Goal: Use online tool/utility: Utilize a website feature to perform a specific function

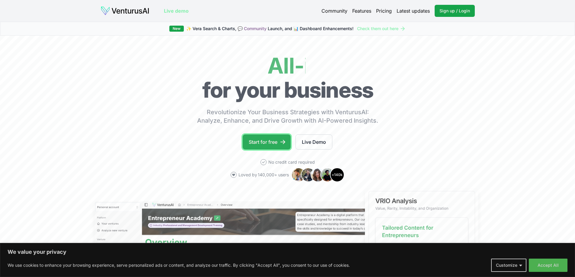
click at [257, 142] on link "Start for free" at bounding box center [267, 142] width 48 height 15
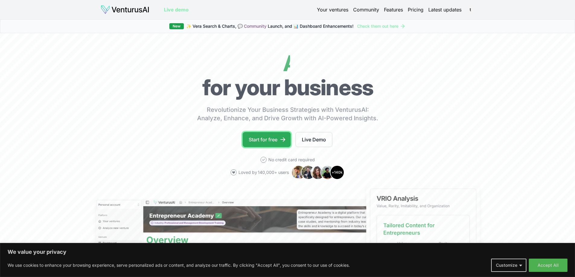
click at [263, 136] on link "Start for free" at bounding box center [267, 139] width 48 height 15
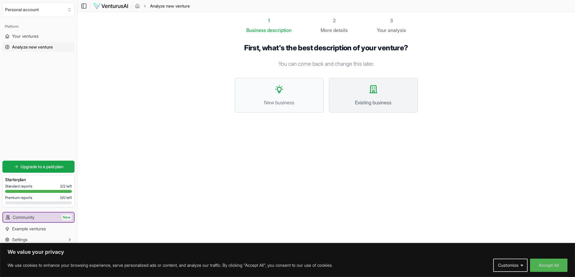
click at [362, 92] on button "Existing business" at bounding box center [373, 95] width 89 height 35
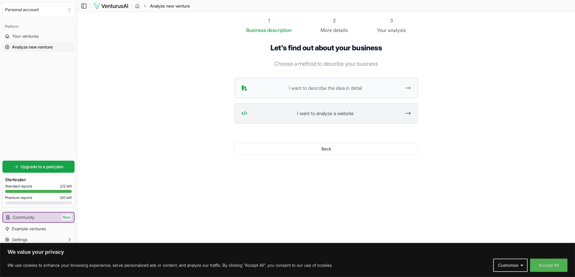
click at [329, 112] on span "I want to analyze a website" at bounding box center [325, 113] width 151 height 7
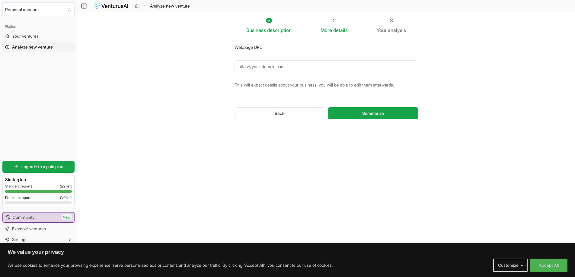
click at [306, 69] on input "Webpage URL" at bounding box center [327, 66] width 184 height 12
click at [349, 116] on button "Summarize" at bounding box center [373, 113] width 90 height 12
click at [259, 68] on input "[DOMAIN_NAME]" at bounding box center [327, 66] width 184 height 12
click at [237, 65] on input "[DOMAIN_NAME]" at bounding box center [327, 66] width 184 height 12
type input "[URL][DOMAIN_NAME]"
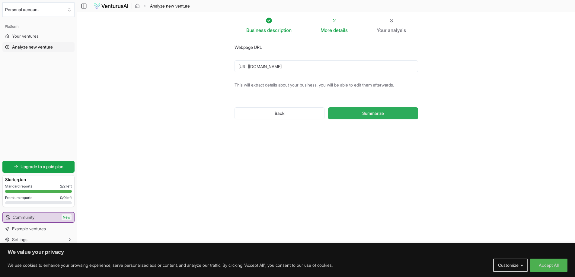
click at [379, 118] on button "Summarize" at bounding box center [373, 113] width 90 height 12
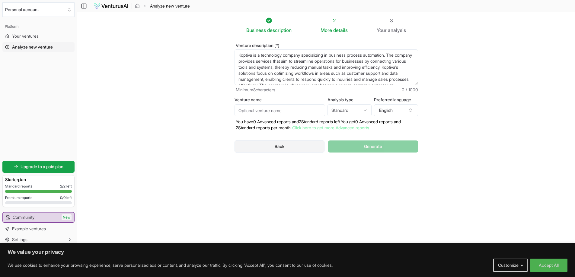
click at [283, 146] on button "Back" at bounding box center [280, 147] width 90 height 12
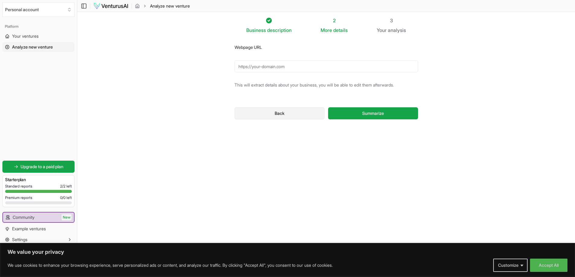
click at [279, 115] on button "Back" at bounding box center [280, 113] width 90 height 12
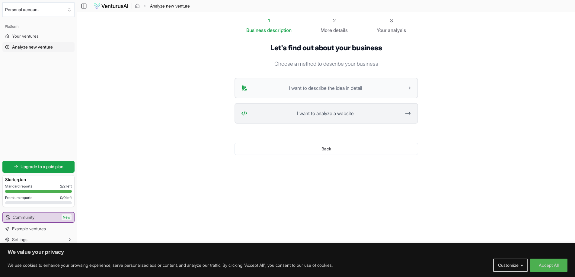
click at [345, 111] on span "I want to analyze a website" at bounding box center [325, 113] width 151 height 7
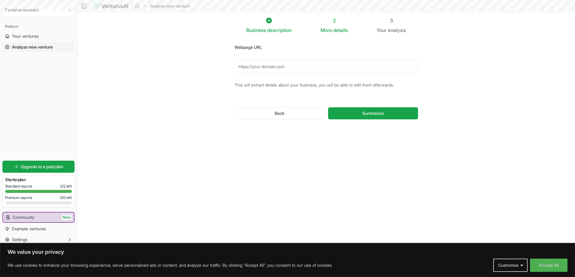
click at [270, 68] on input "Webpage URL" at bounding box center [327, 66] width 184 height 12
click at [274, 64] on input "Webpage URL" at bounding box center [327, 66] width 184 height 12
type input "[URL][DOMAIN_NAME]"
click at [482, 152] on section "Business description 2 More details 3 Your analysis Webpage URL [URL][DOMAIN_NA…" at bounding box center [326, 129] width 498 height 235
click at [362, 111] on span "Summarize" at bounding box center [373, 114] width 22 height 6
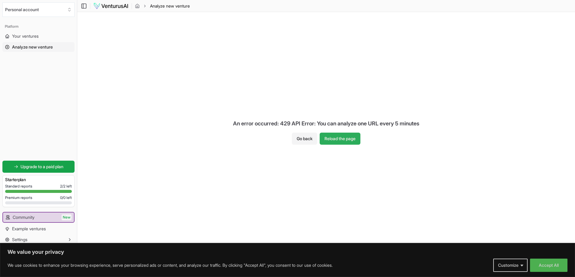
click at [340, 139] on button "Reload the page" at bounding box center [340, 139] width 41 height 12
